Goal: Check status

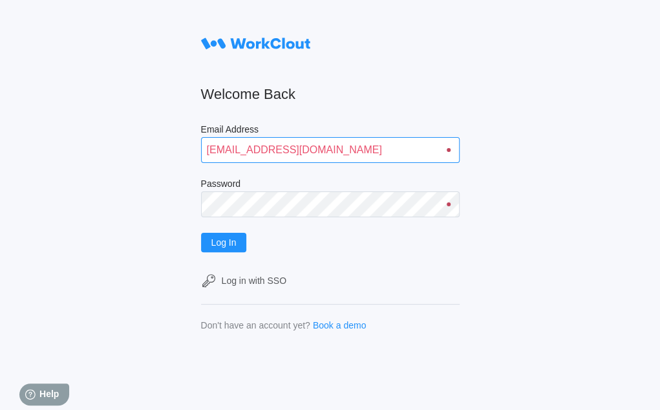
type input "quadristi@simcona.com"
